Goal: Transaction & Acquisition: Purchase product/service

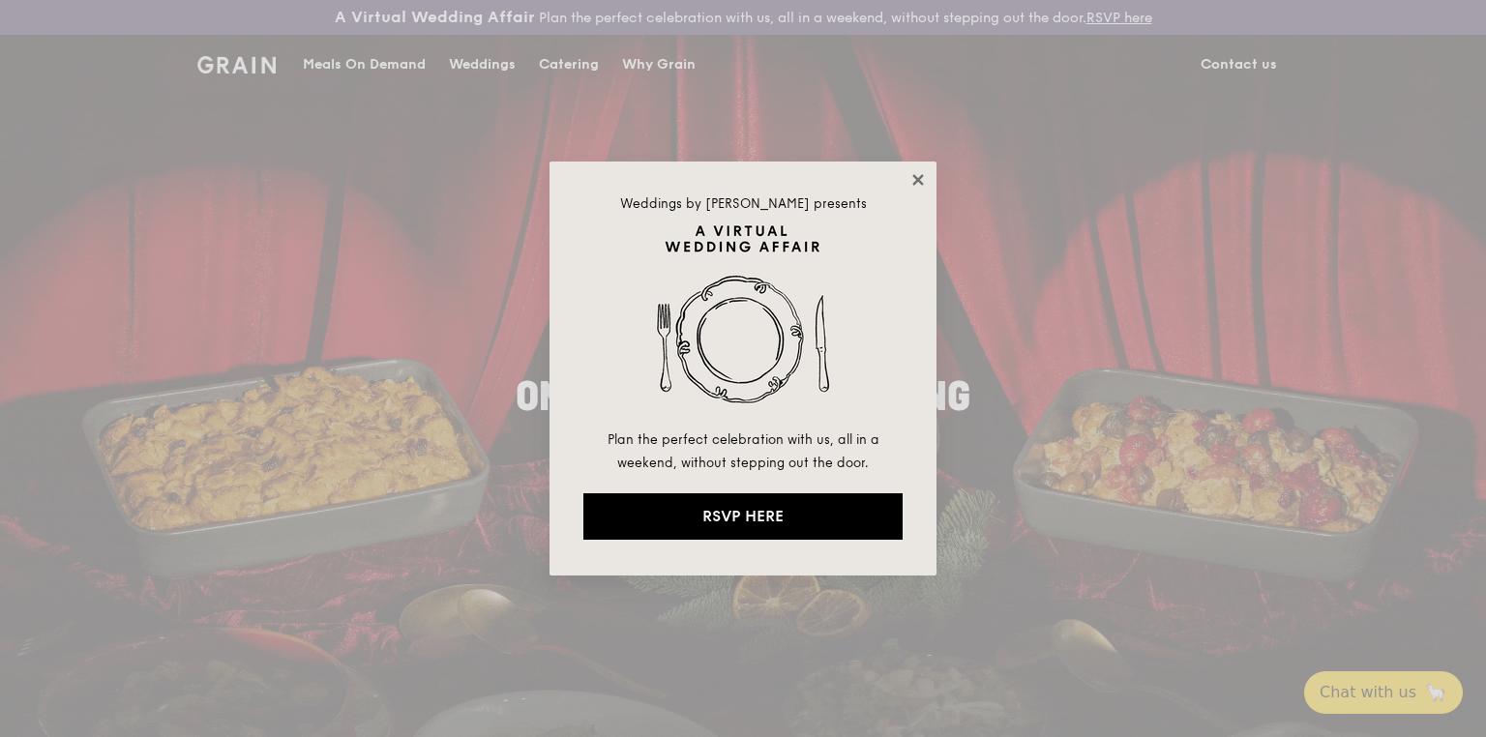
click at [910, 180] on icon at bounding box center [918, 179] width 17 height 17
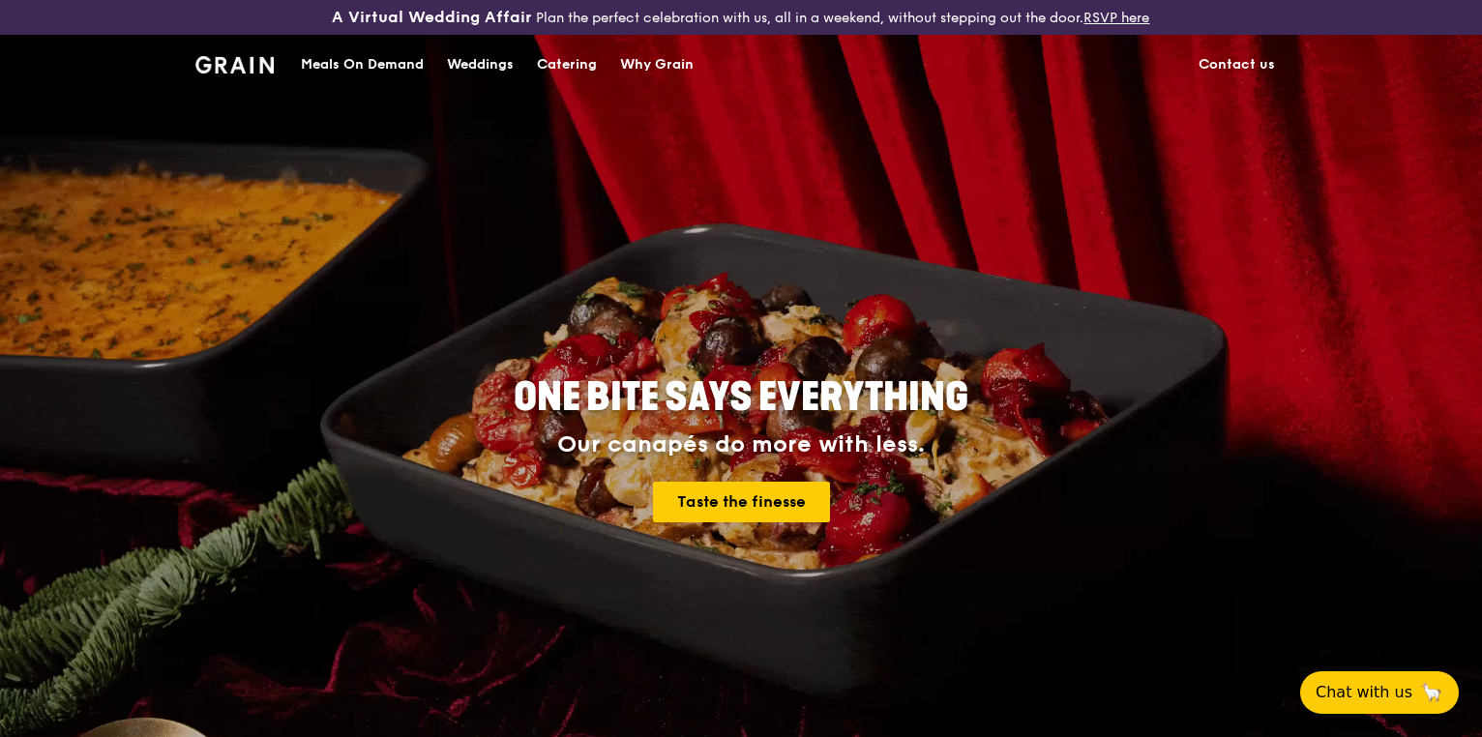
click at [379, 68] on div "Meals On Demand" at bounding box center [362, 65] width 123 height 58
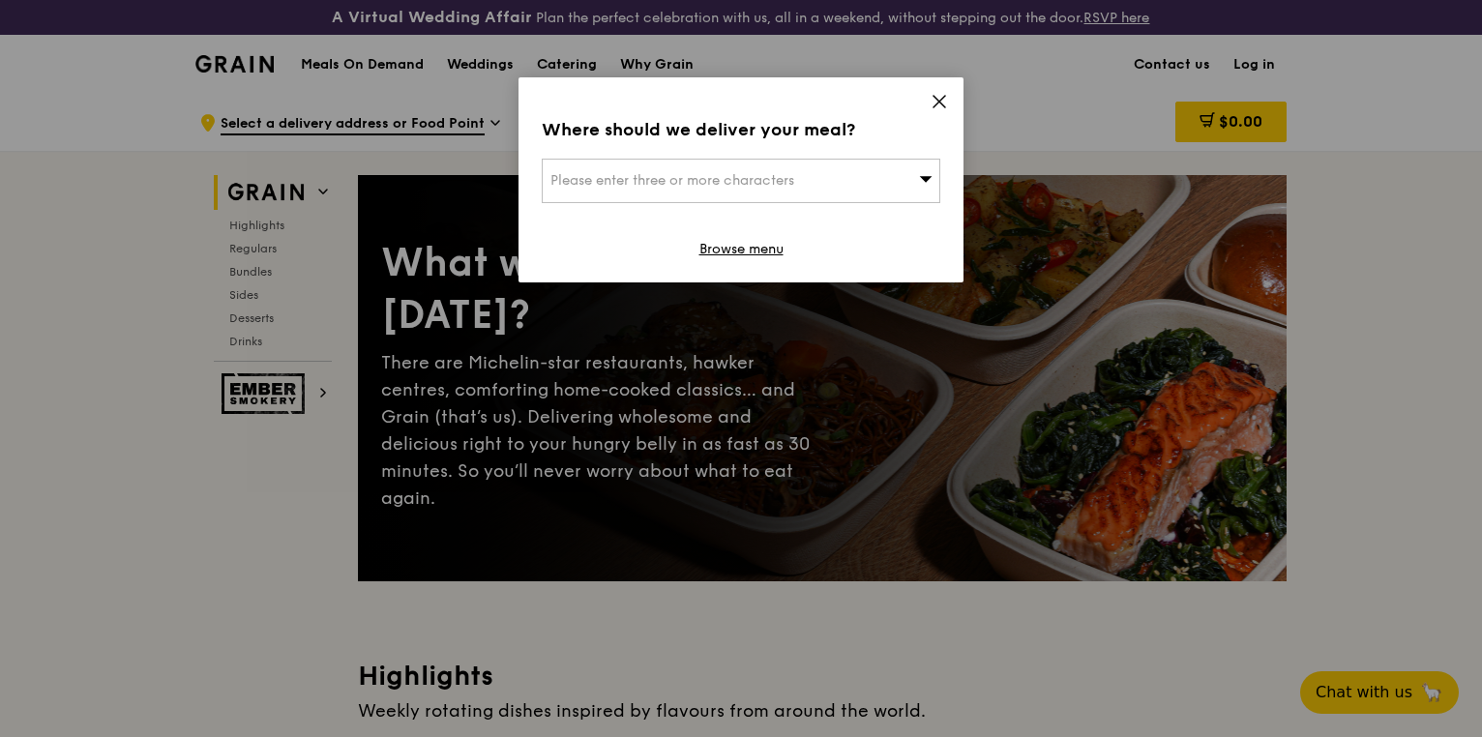
click at [749, 187] on span "Please enter three or more characters" at bounding box center [673, 180] width 244 height 16
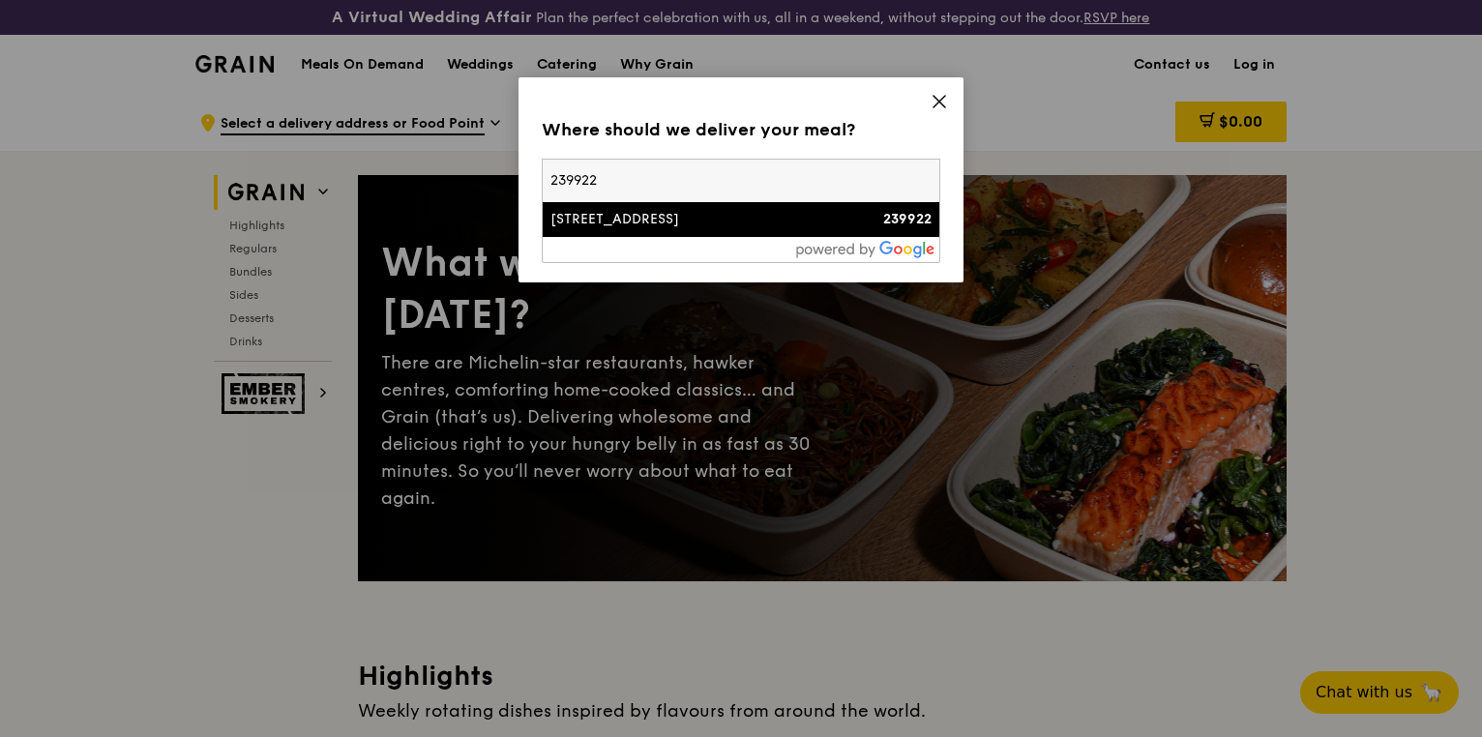
type input "239922"
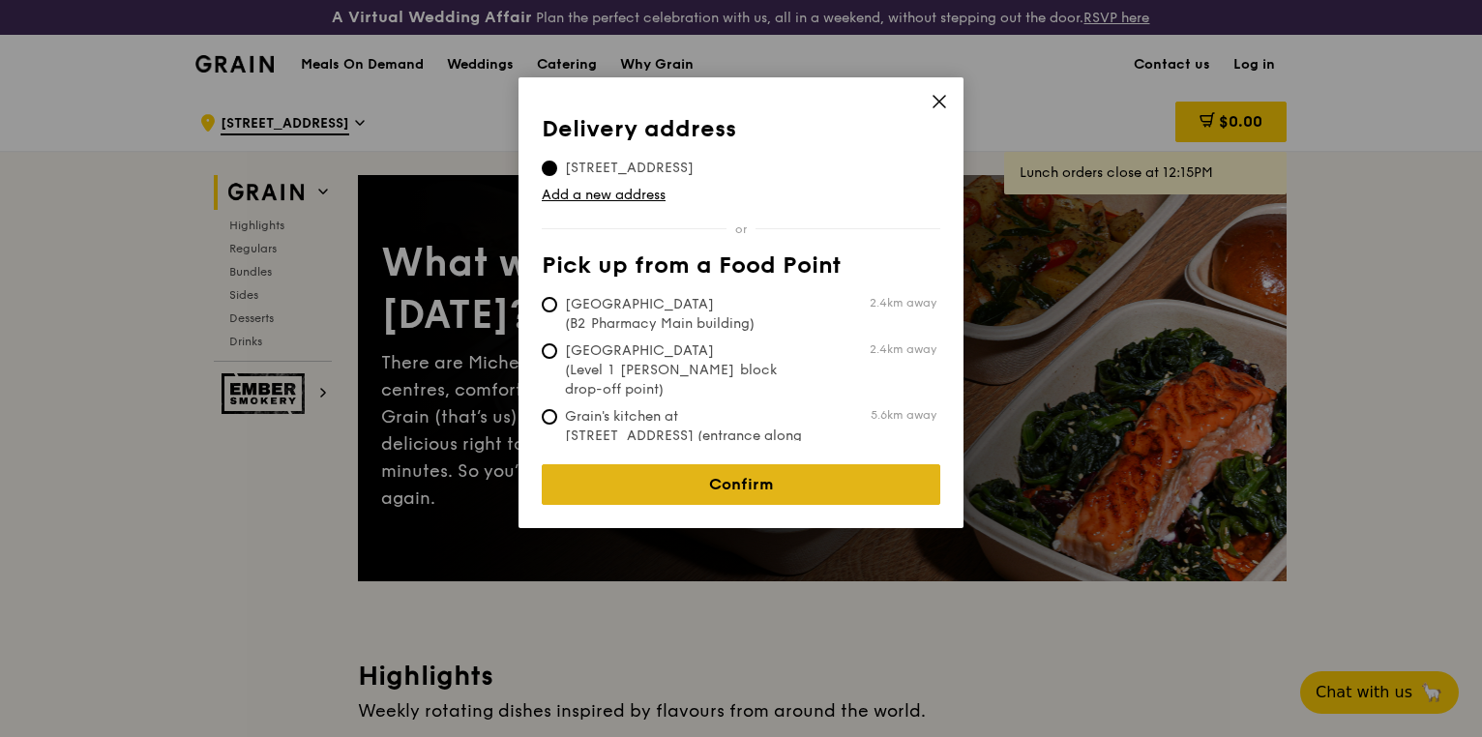
click at [759, 474] on link "Confirm" at bounding box center [741, 484] width 399 height 41
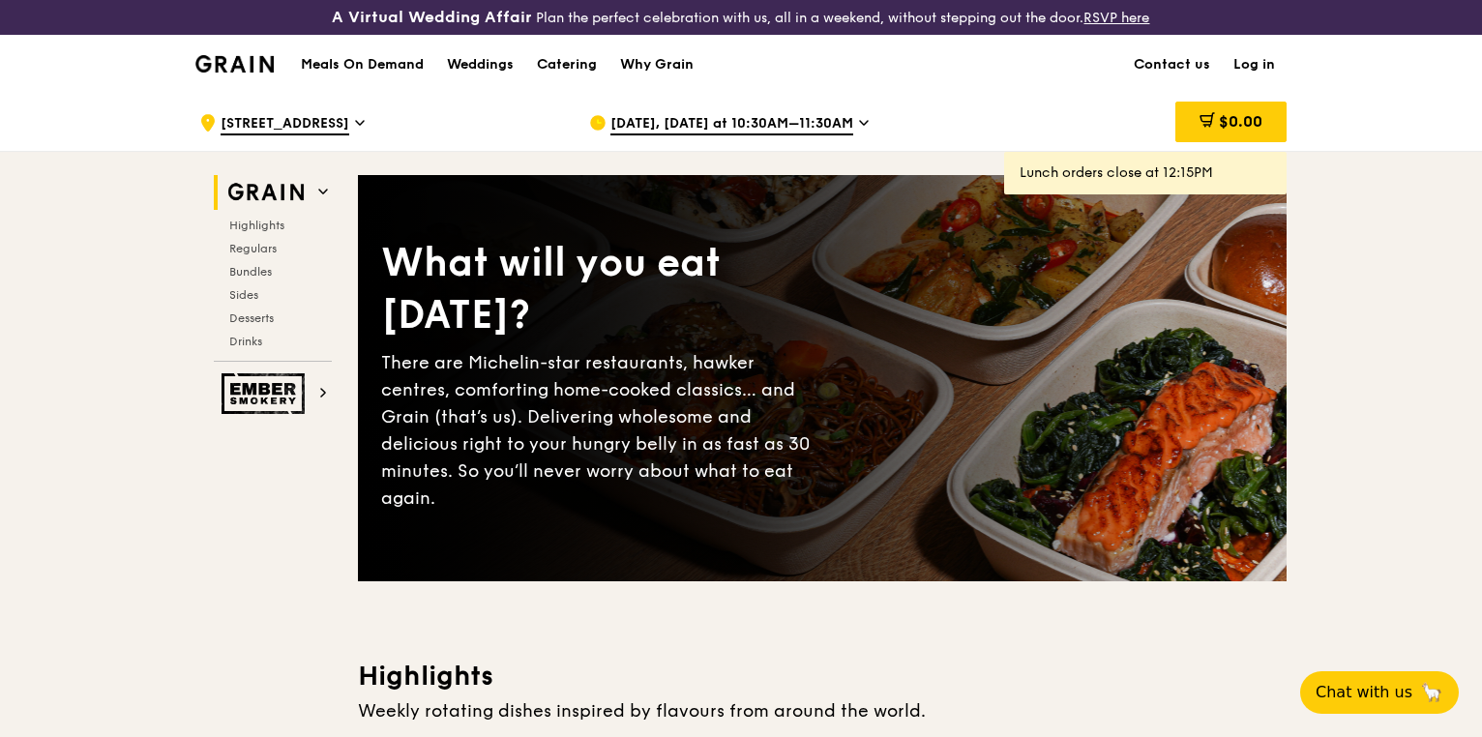
click at [802, 124] on span "[DATE], [DATE] at 10:30AM–11:30AM" at bounding box center [732, 124] width 243 height 21
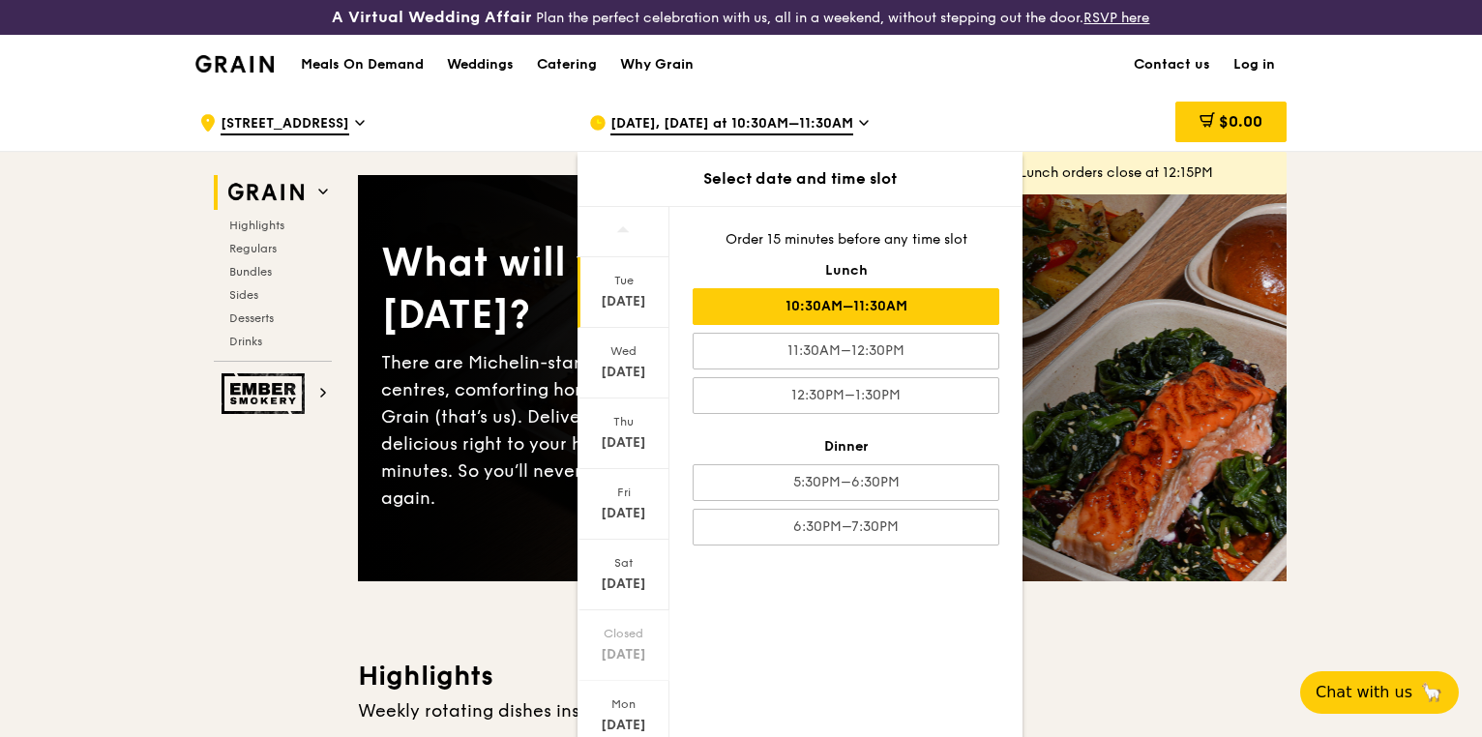
click at [851, 302] on div "10:30AM–11:30AM" at bounding box center [846, 306] width 307 height 37
drag, startPoint x: 906, startPoint y: 108, endPoint x: 917, endPoint y: 111, distance: 12.0
click at [909, 109] on div "[DATE], [DATE] at 10:30AM–11:30AM" at bounding box center [768, 123] width 359 height 58
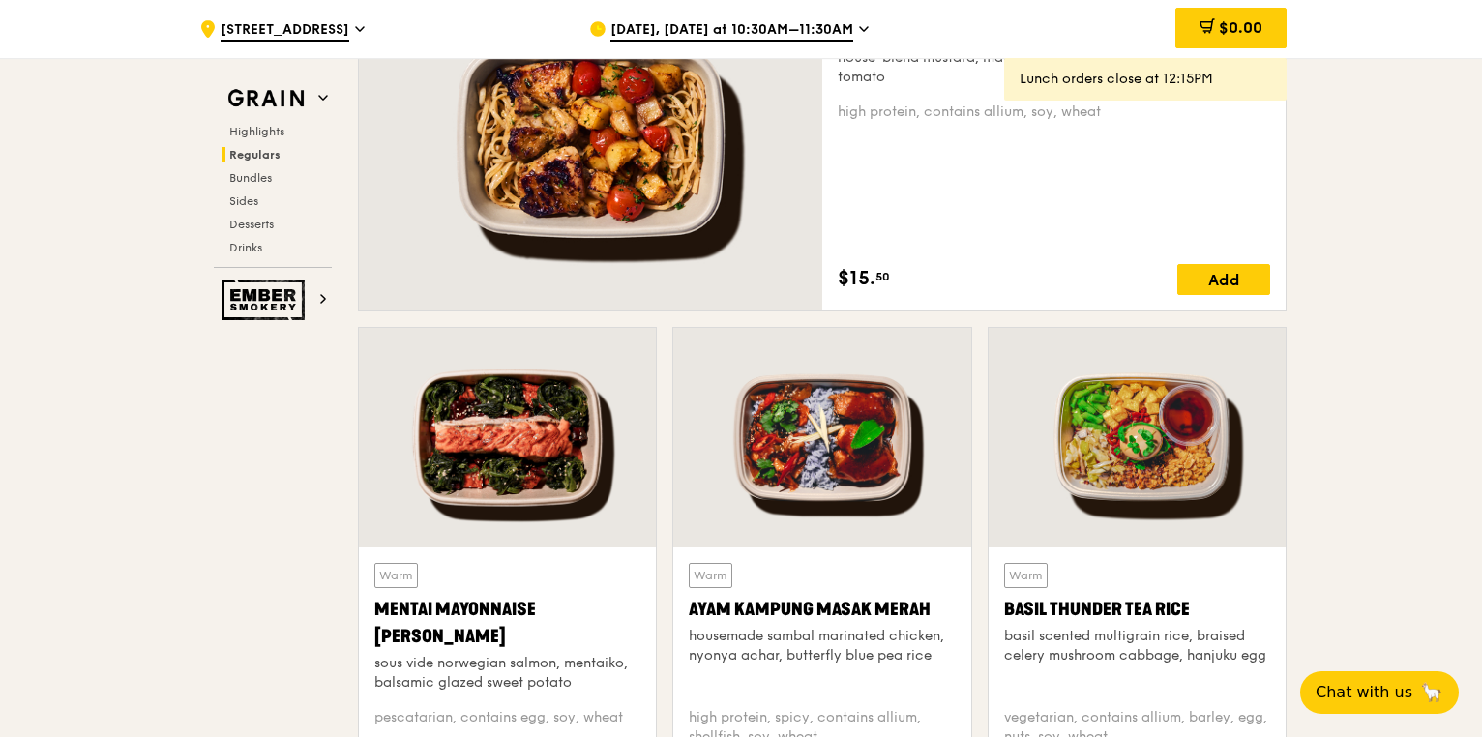
scroll to position [1684, 0]
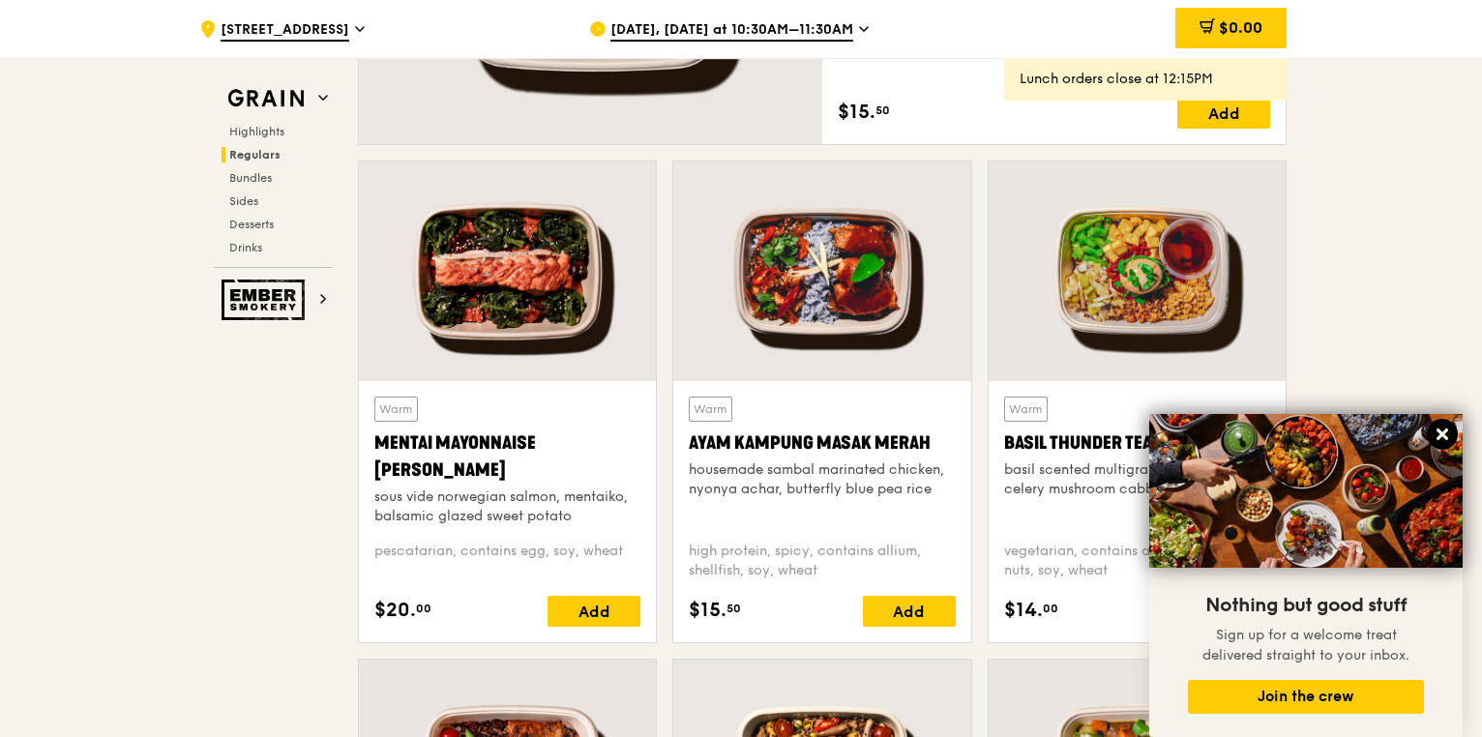
click at [1436, 437] on icon at bounding box center [1442, 434] width 17 height 17
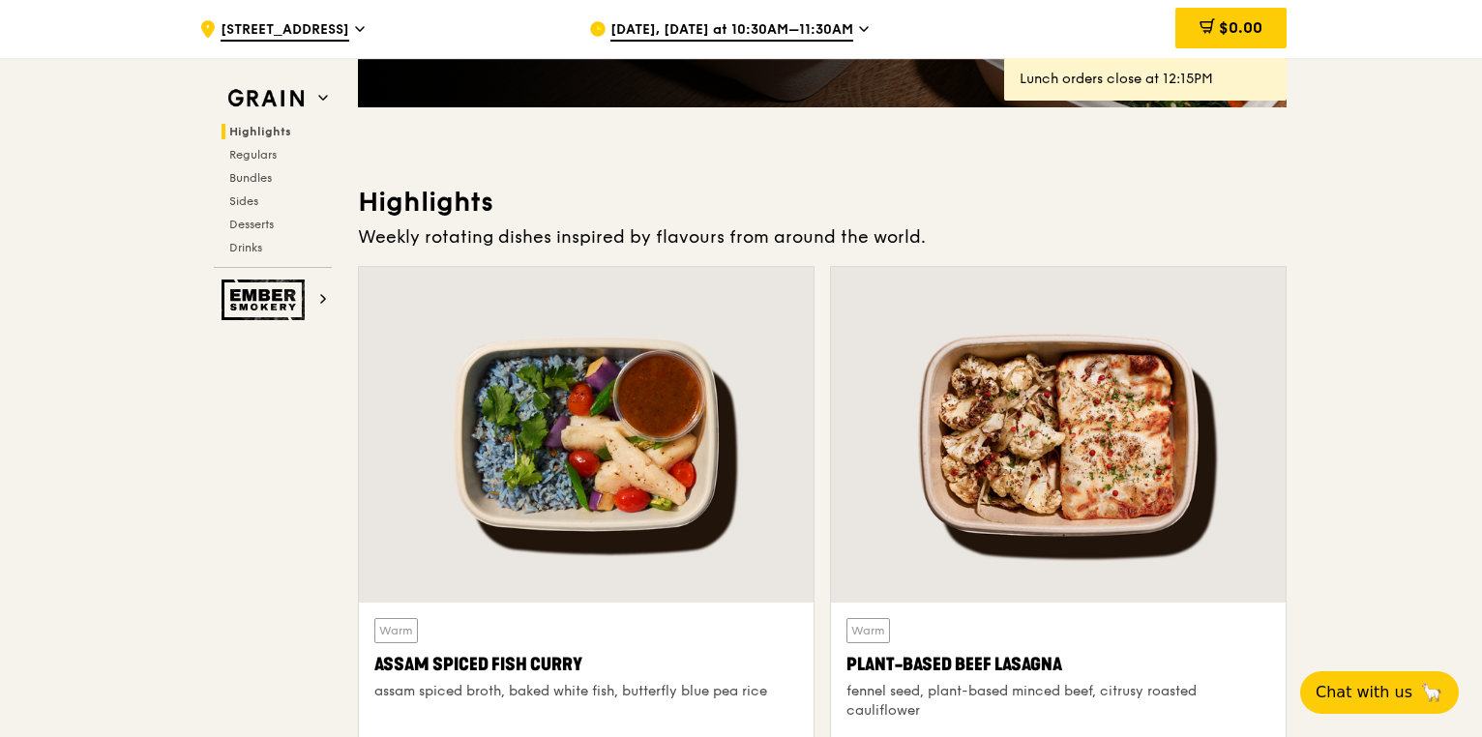
scroll to position [445, 0]
